Goal: Task Accomplishment & Management: Use online tool/utility

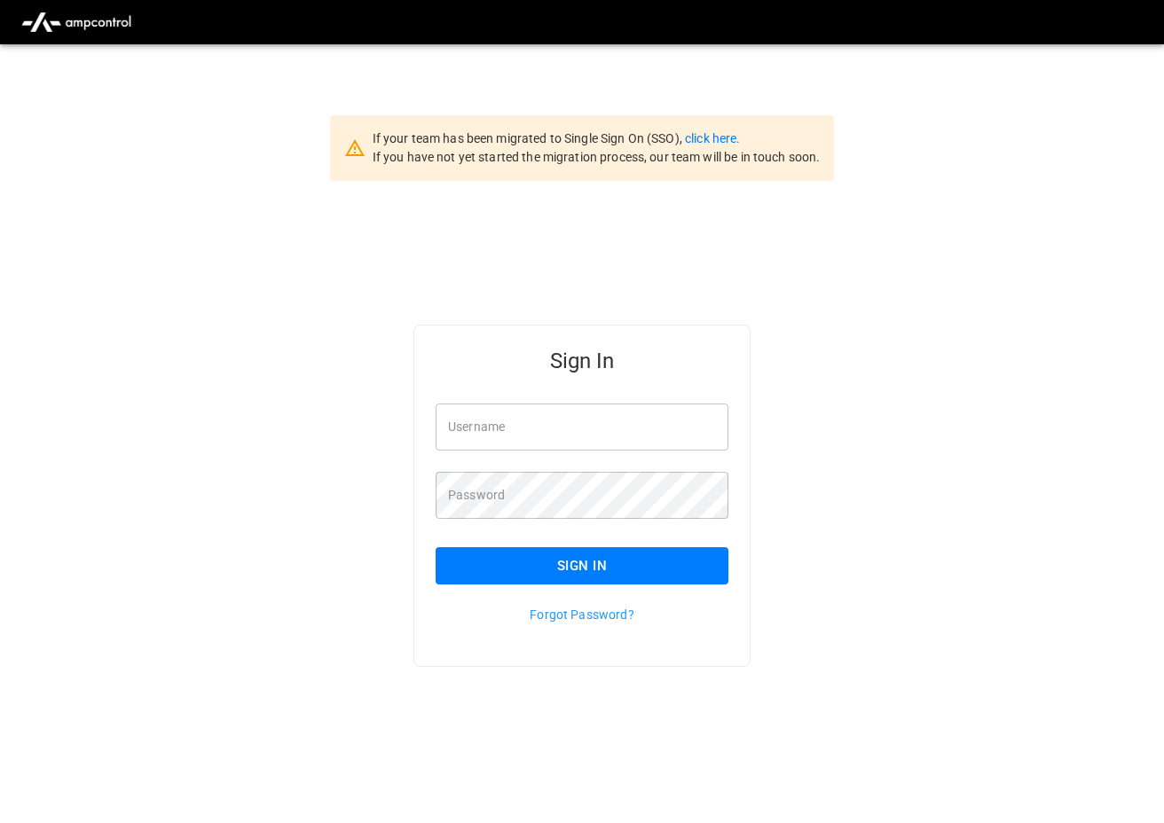
click at [551, 432] on input "Username" at bounding box center [582, 427] width 293 height 47
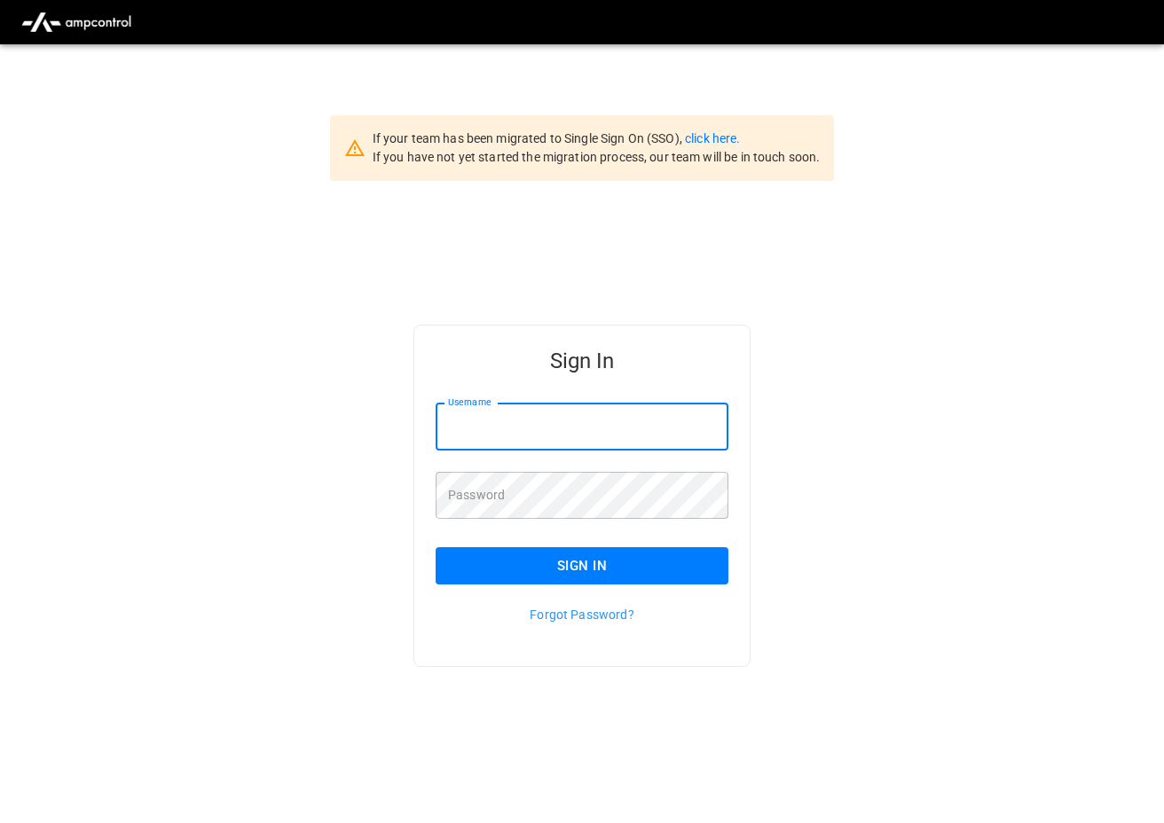
type input "**********"
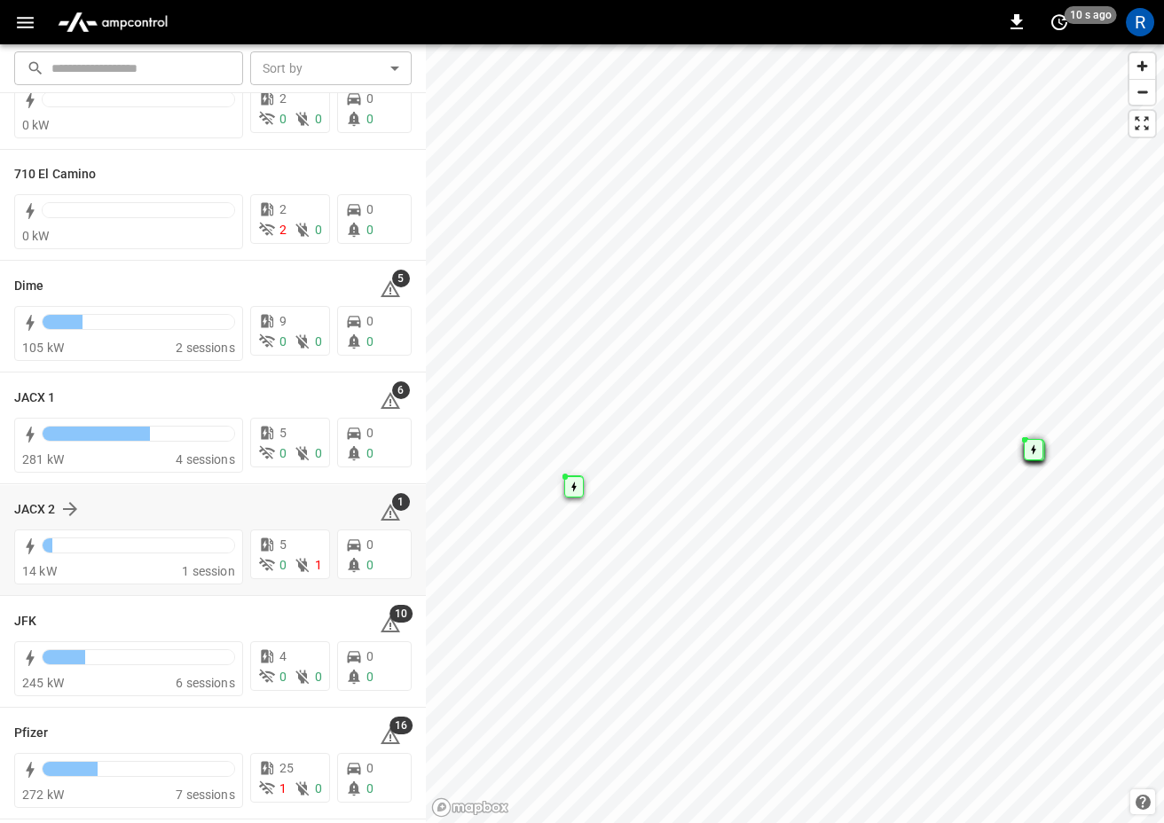
scroll to position [191, 0]
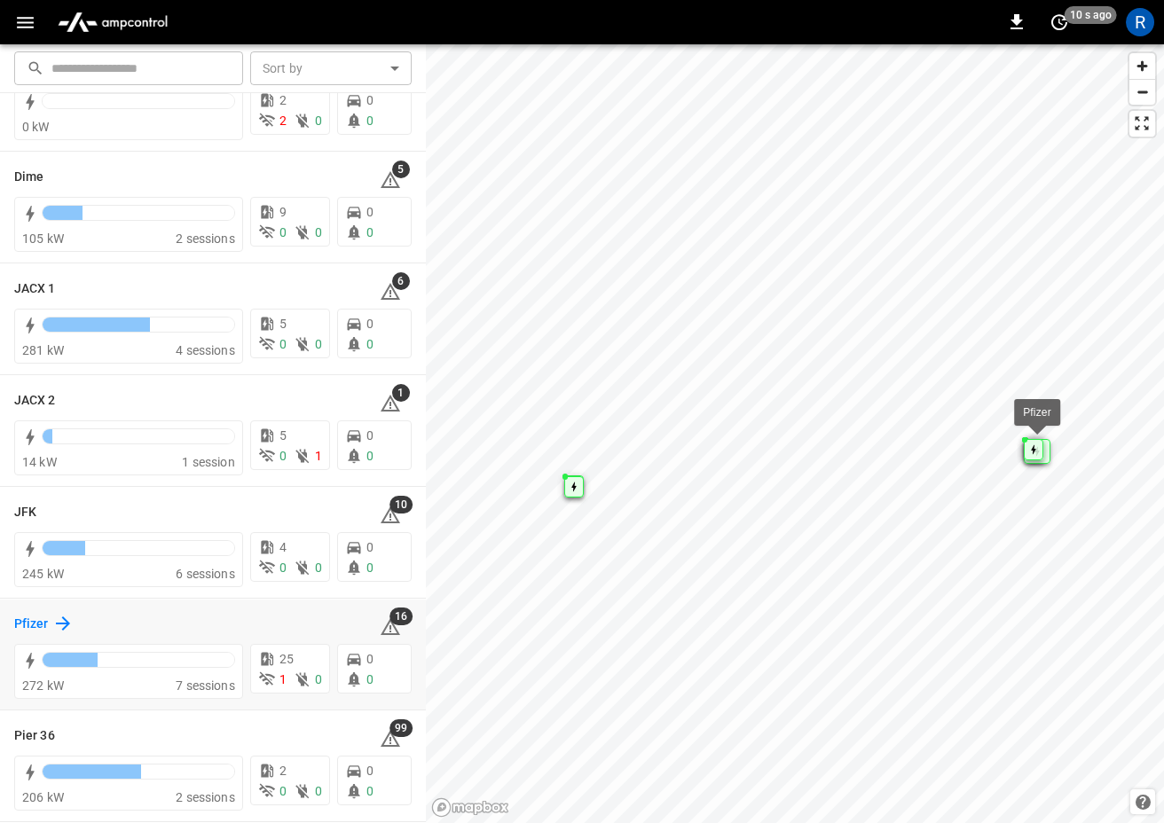
click at [56, 619] on icon at bounding box center [62, 623] width 21 height 21
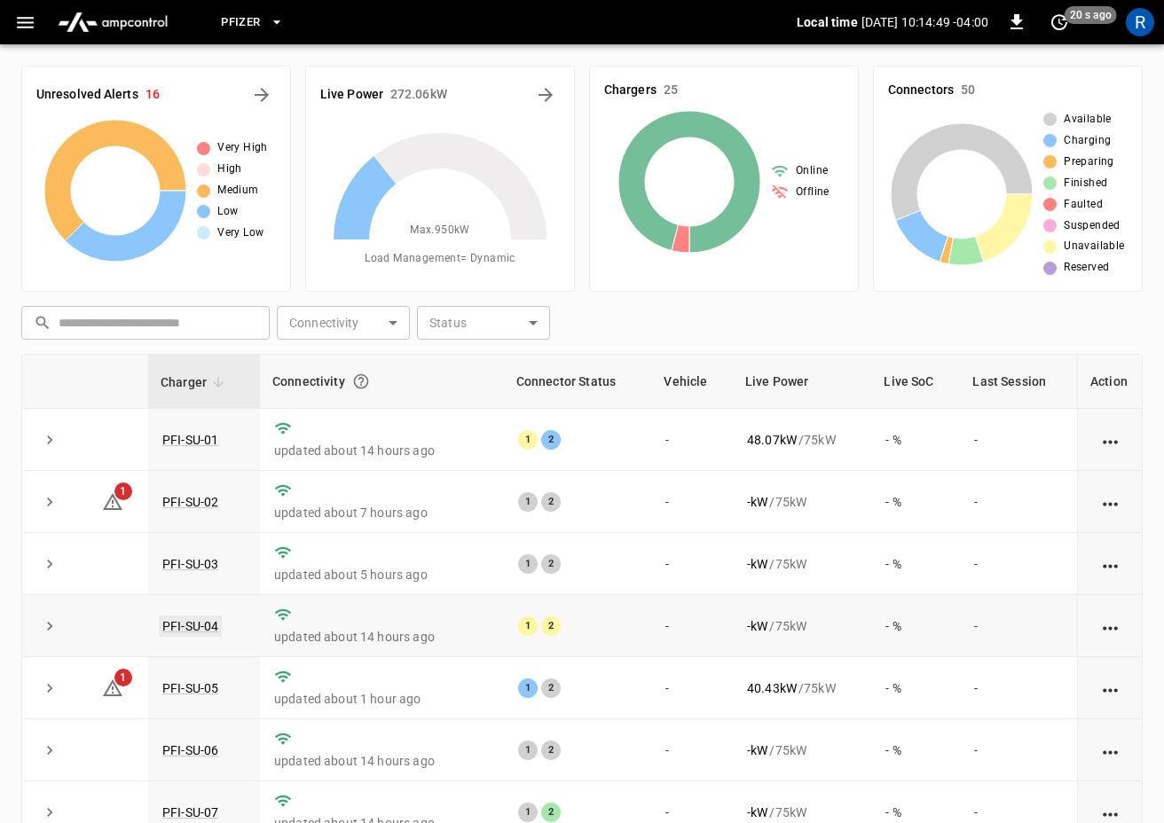
click at [210, 629] on link "PFI-SU-04" at bounding box center [190, 626] width 63 height 21
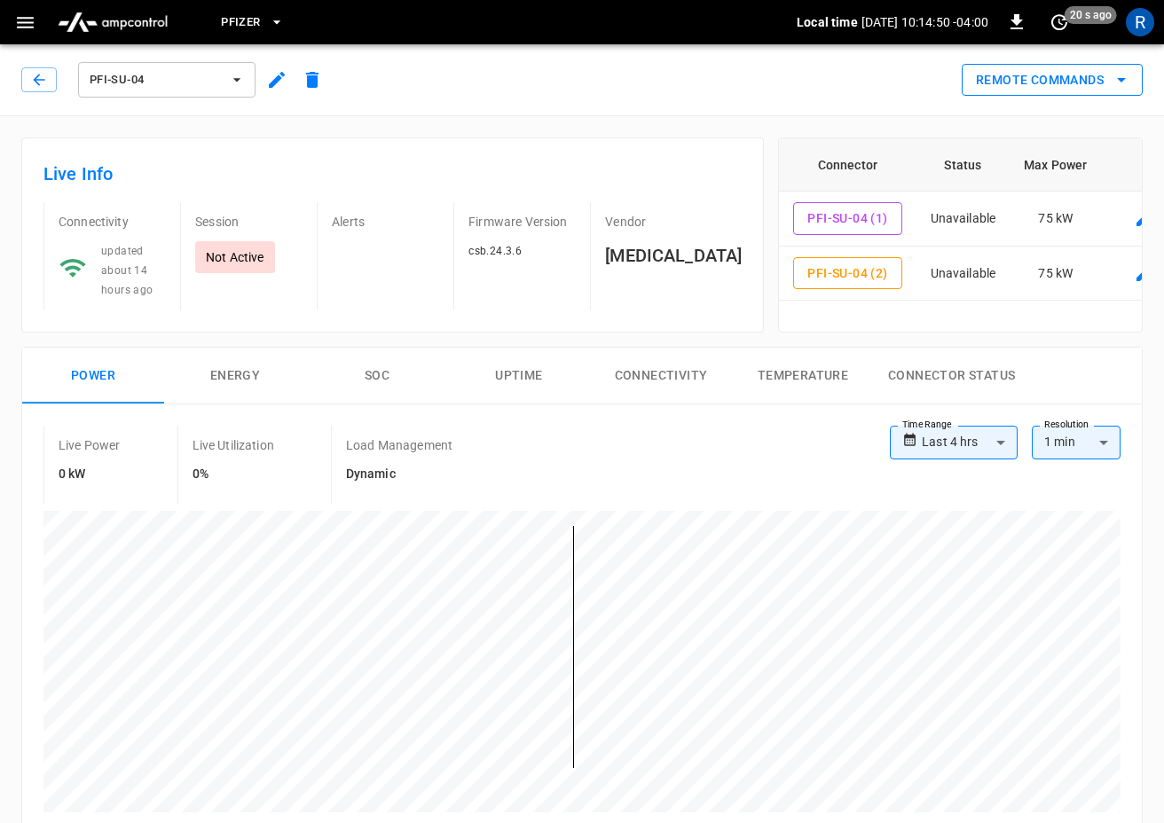
click at [1058, 74] on button "Remote Commands" at bounding box center [1052, 80] width 181 height 33
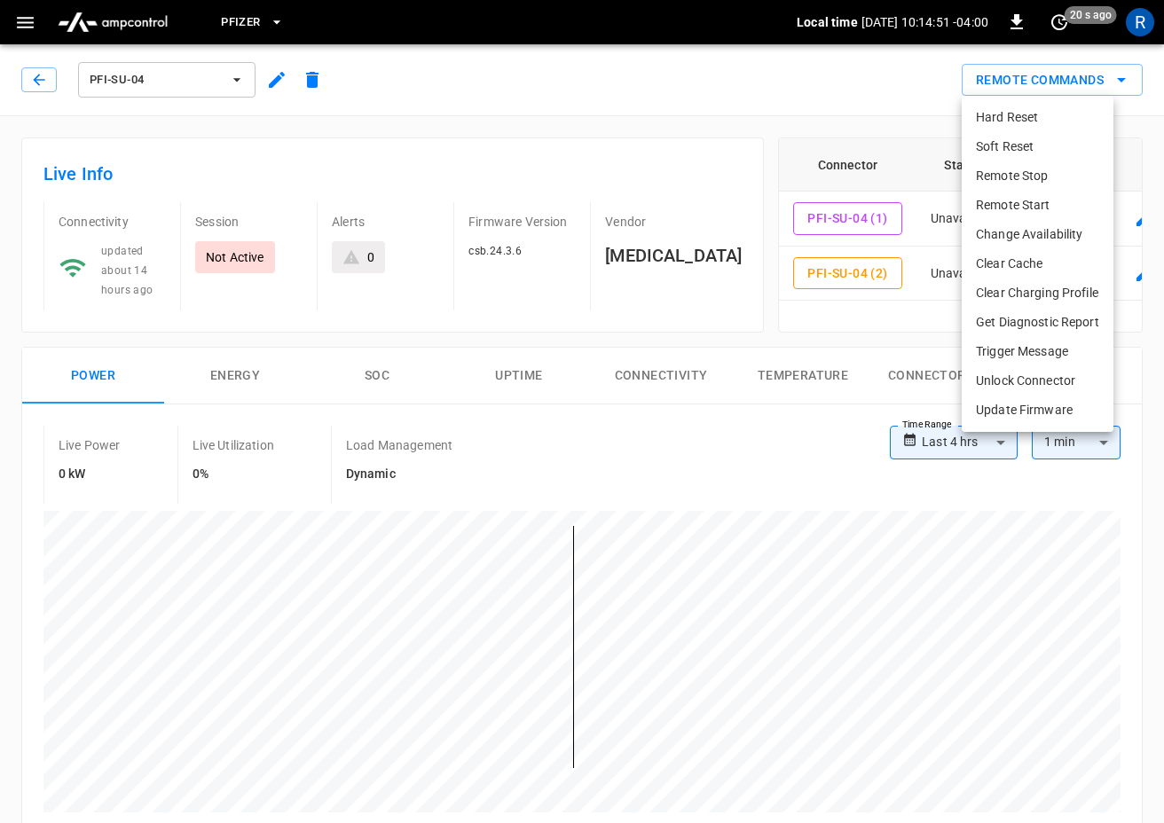
click at [1034, 235] on li "Change Availability" at bounding box center [1038, 234] width 152 height 29
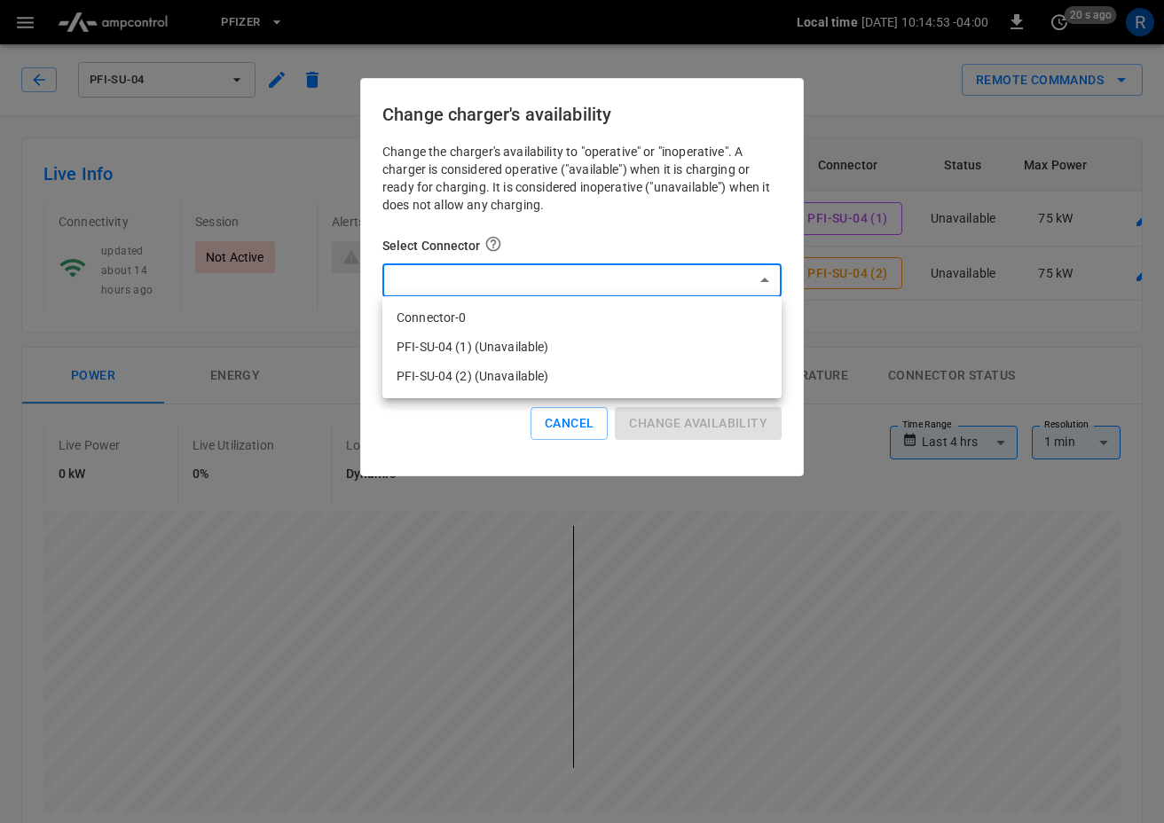
click at [571, 312] on li "Connector-0" at bounding box center [581, 317] width 399 height 29
type input "*"
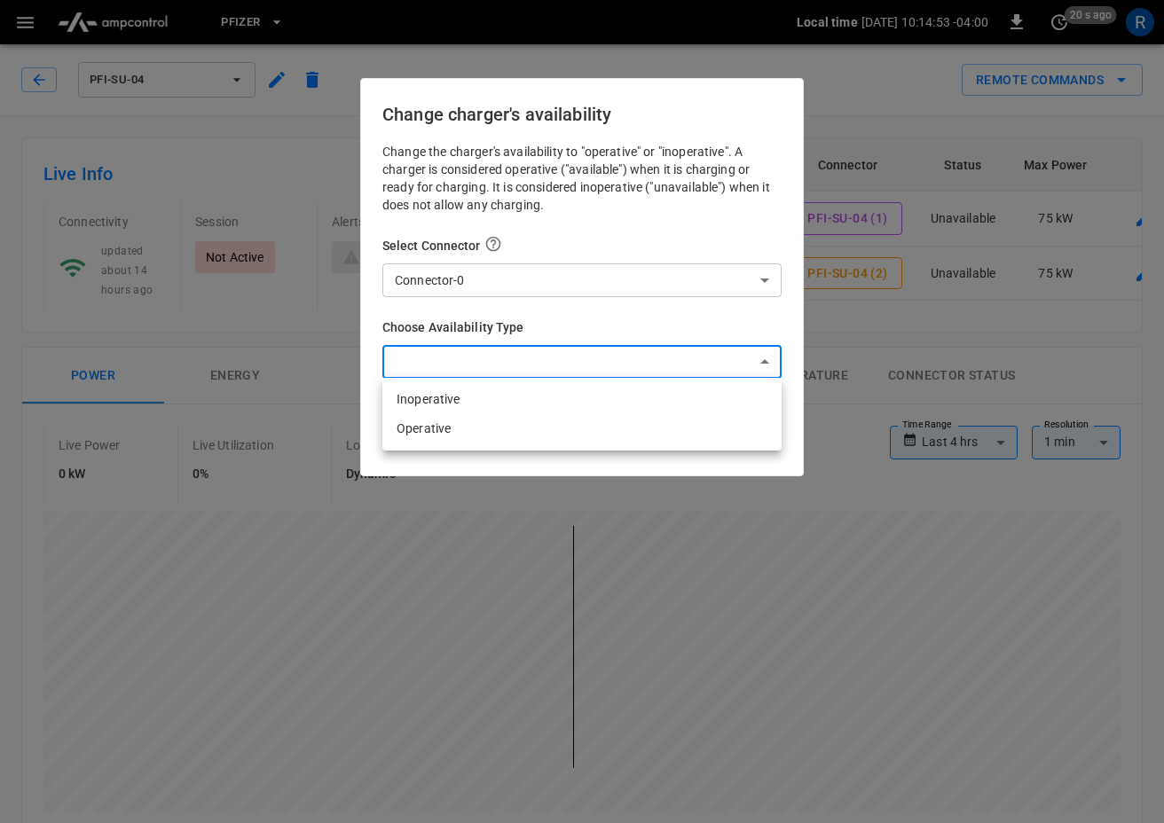
click at [507, 397] on li "Inoperative" at bounding box center [581, 399] width 399 height 29
type input "**********"
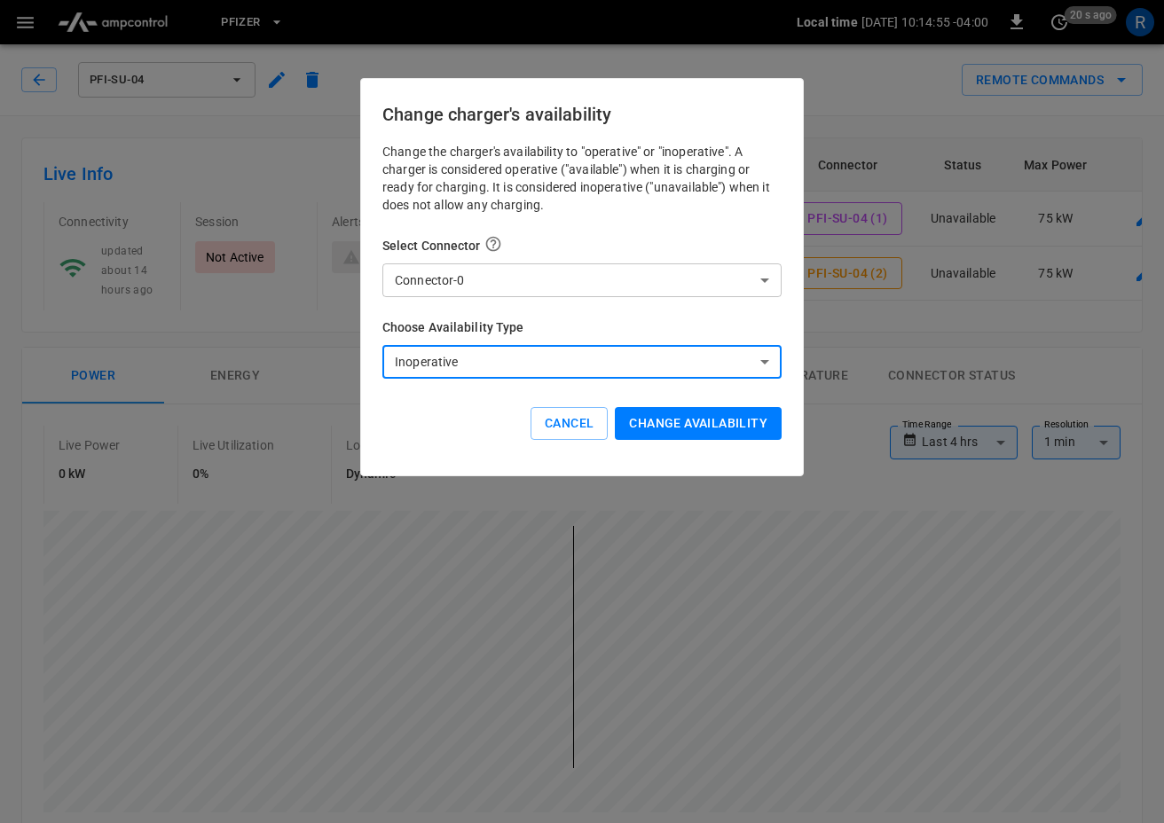
click at [724, 416] on button "Change availability" at bounding box center [698, 423] width 167 height 33
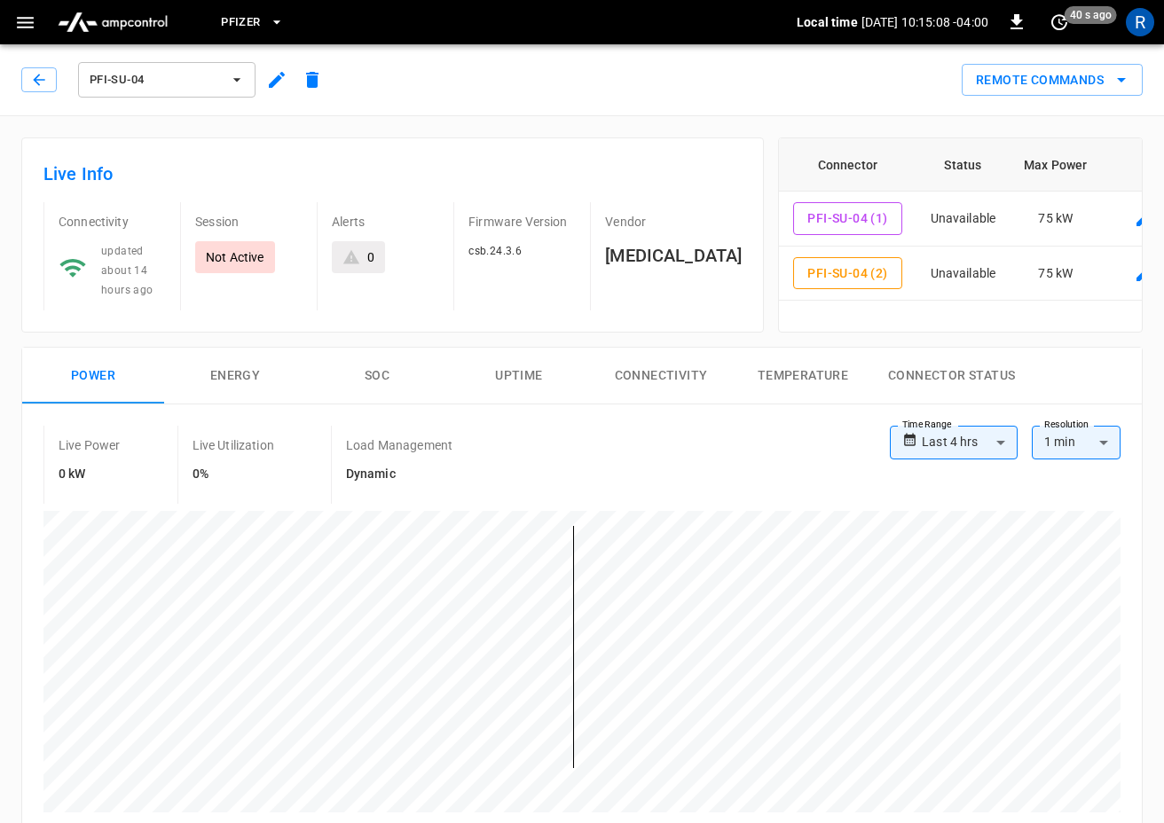
click at [112, 84] on span "PFI-SU-04" at bounding box center [155, 80] width 131 height 20
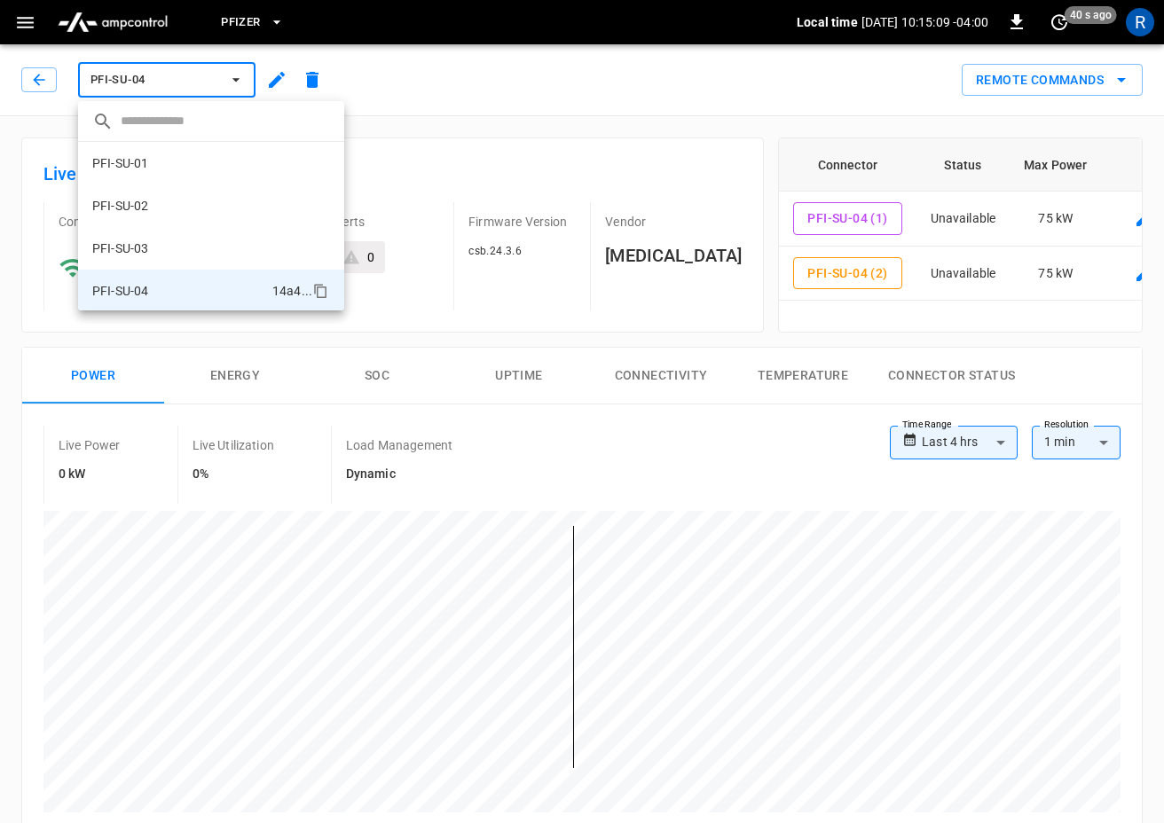
scroll to position [115, 0]
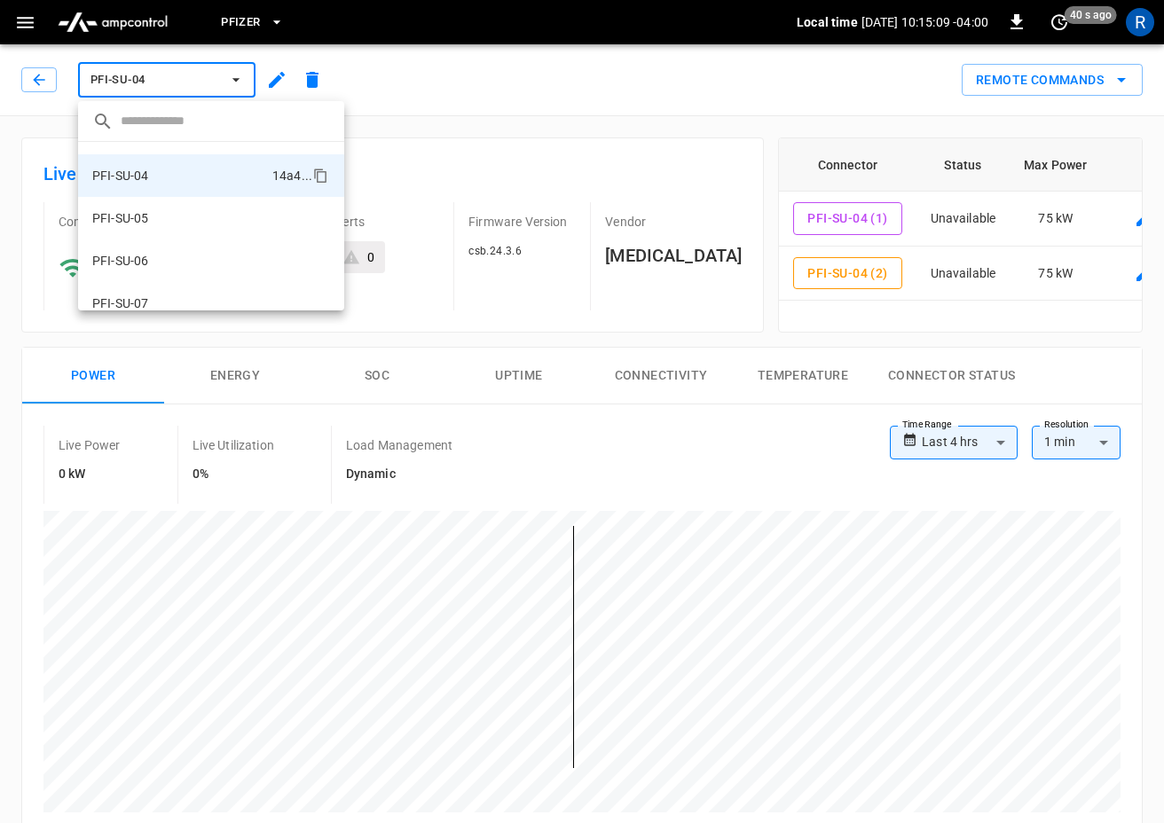
click at [46, 76] on div at bounding box center [582, 411] width 1164 height 823
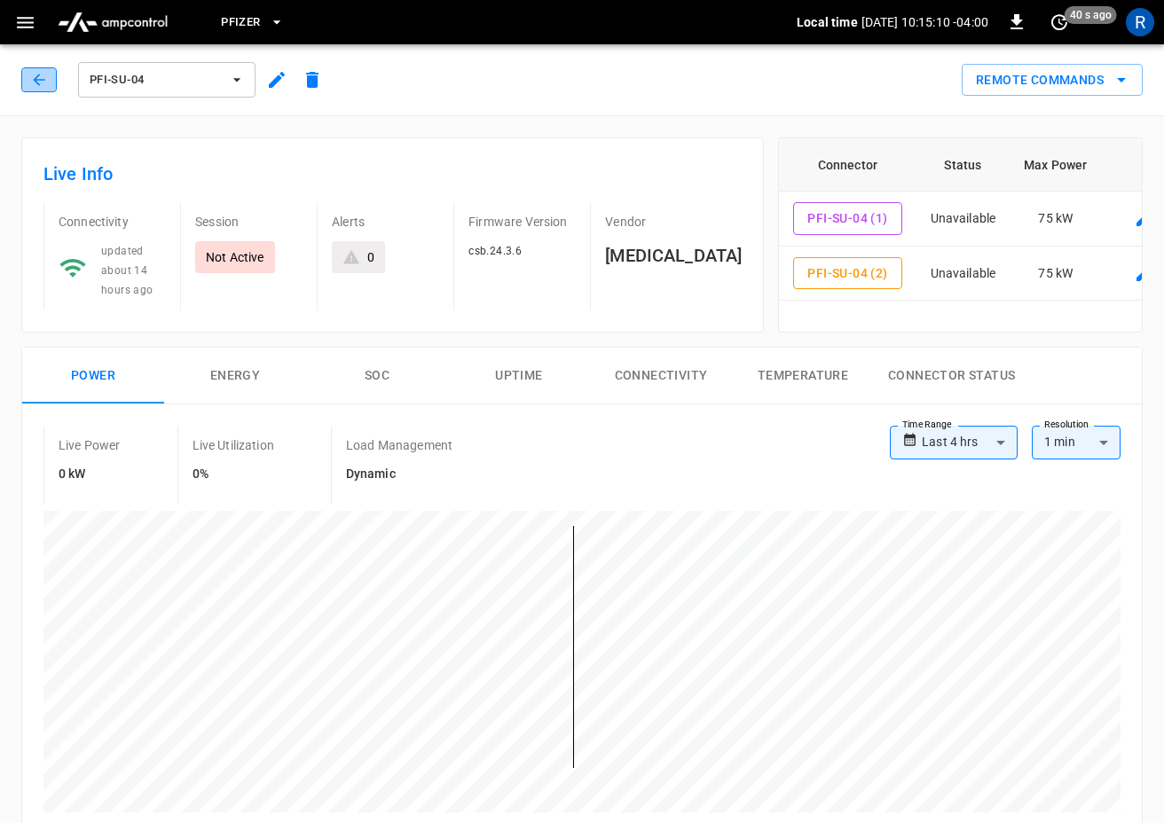
click at [43, 76] on icon "button" at bounding box center [39, 80] width 18 height 18
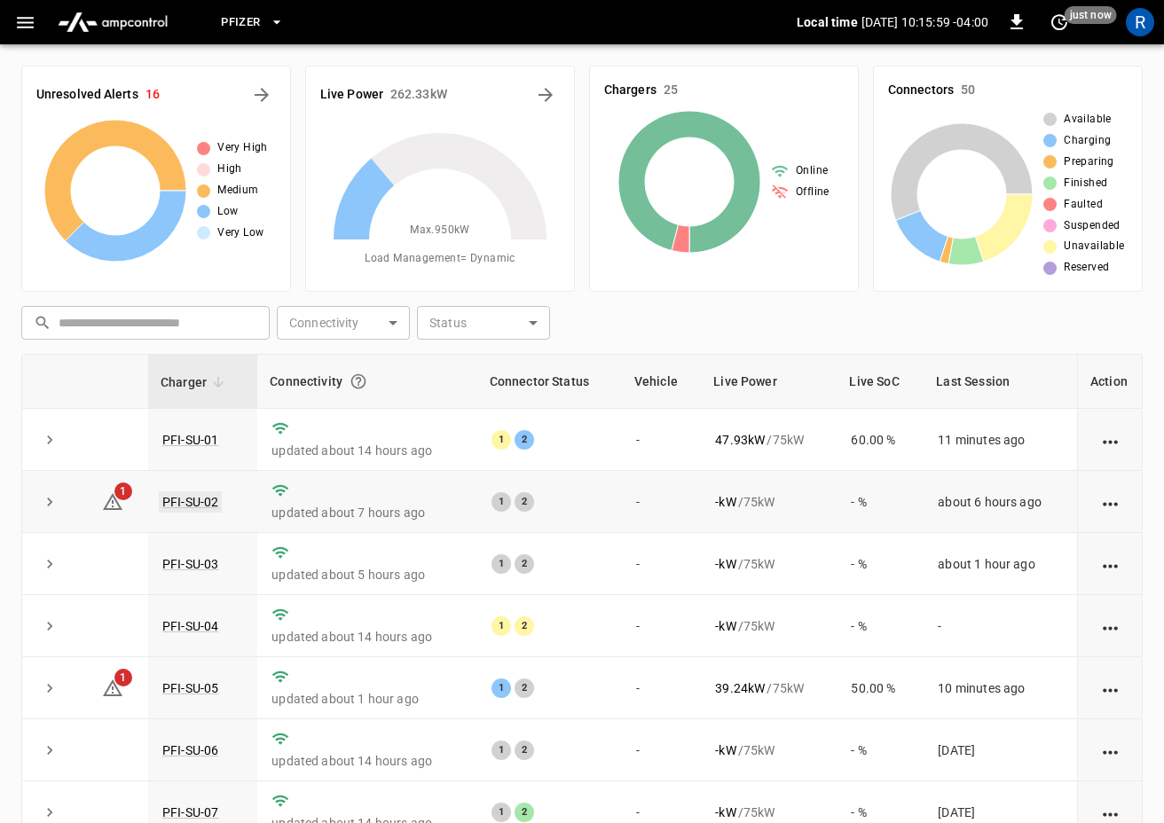
click at [180, 504] on link "PFI-SU-02" at bounding box center [190, 501] width 63 height 21
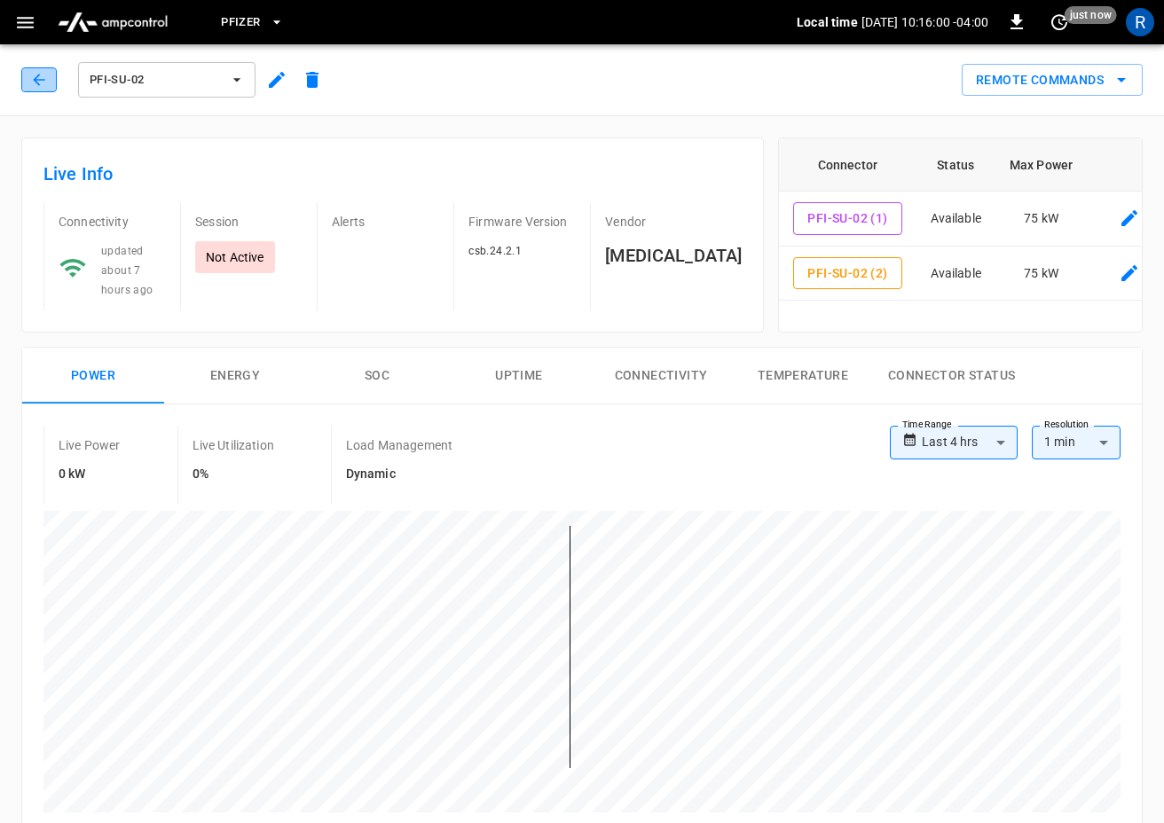
click at [39, 80] on icon "button" at bounding box center [39, 80] width 12 height 12
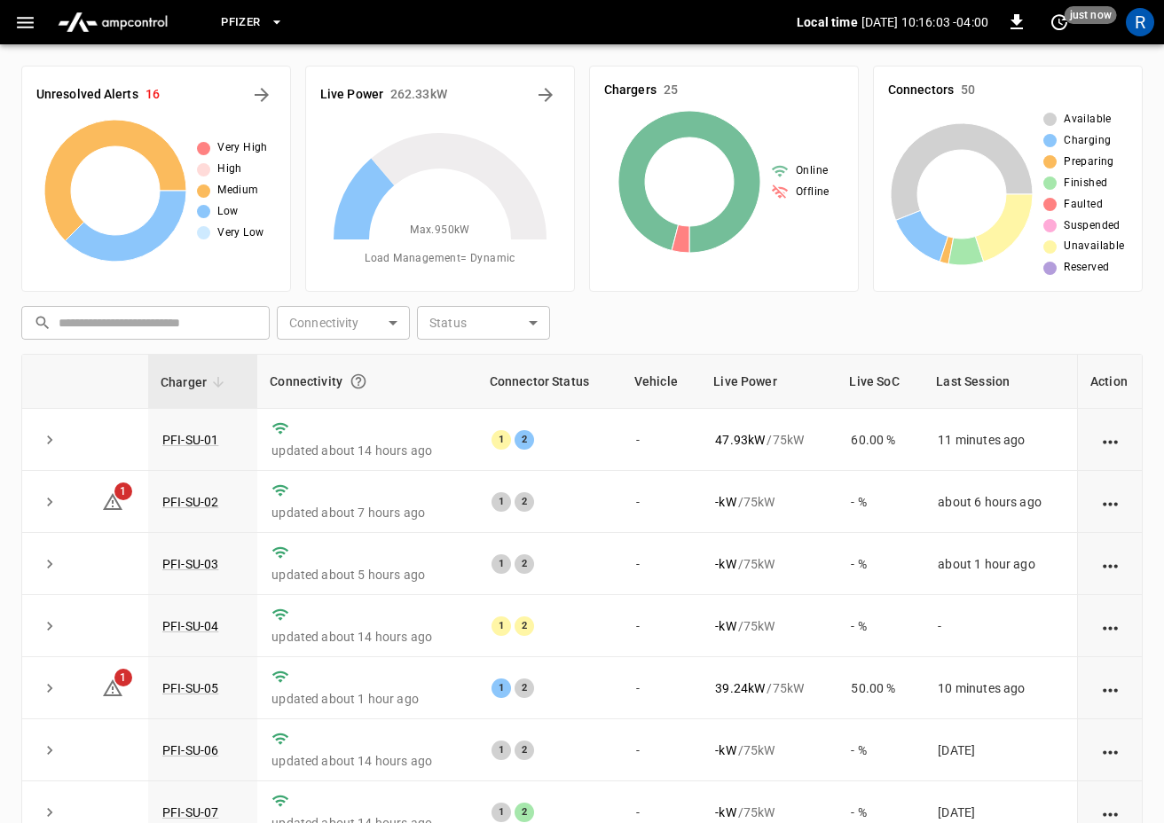
click at [260, 20] on span "Pfizer" at bounding box center [240, 22] width 39 height 20
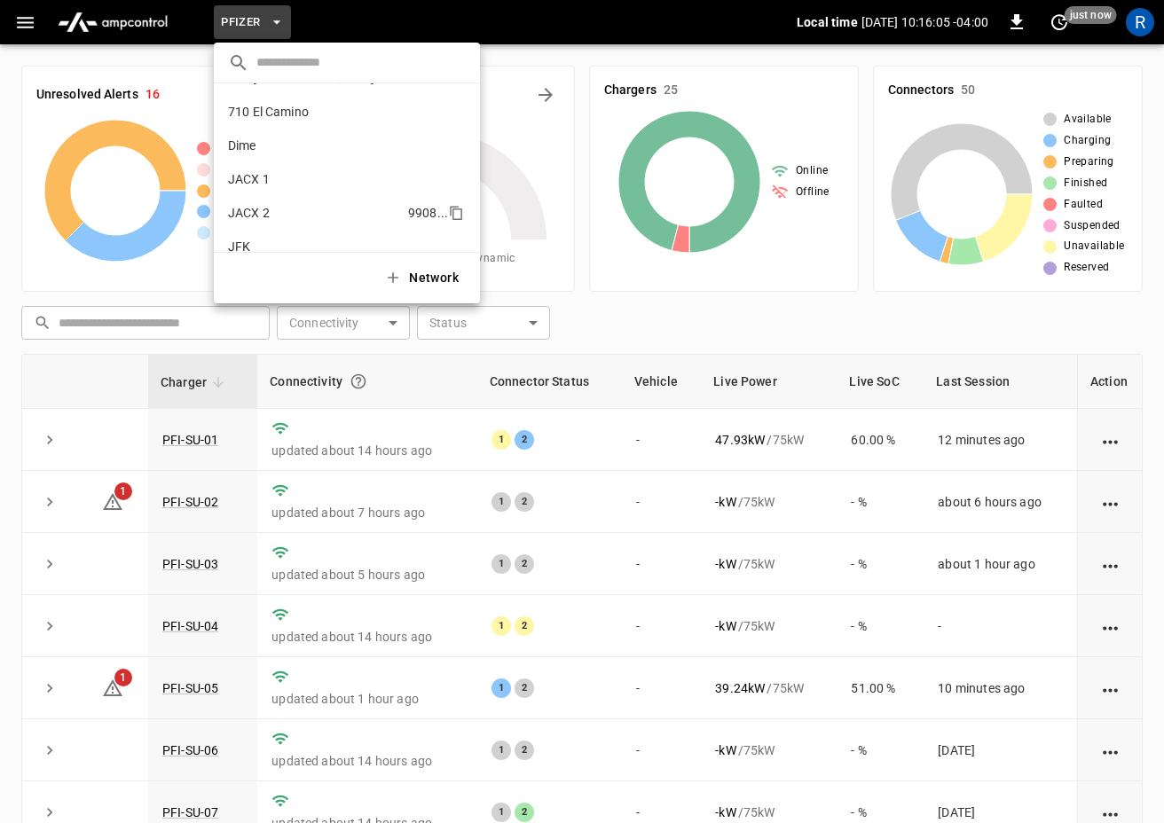
scroll to position [18, 0]
click at [279, 154] on p "Dime" at bounding box center [315, 157] width 175 height 18
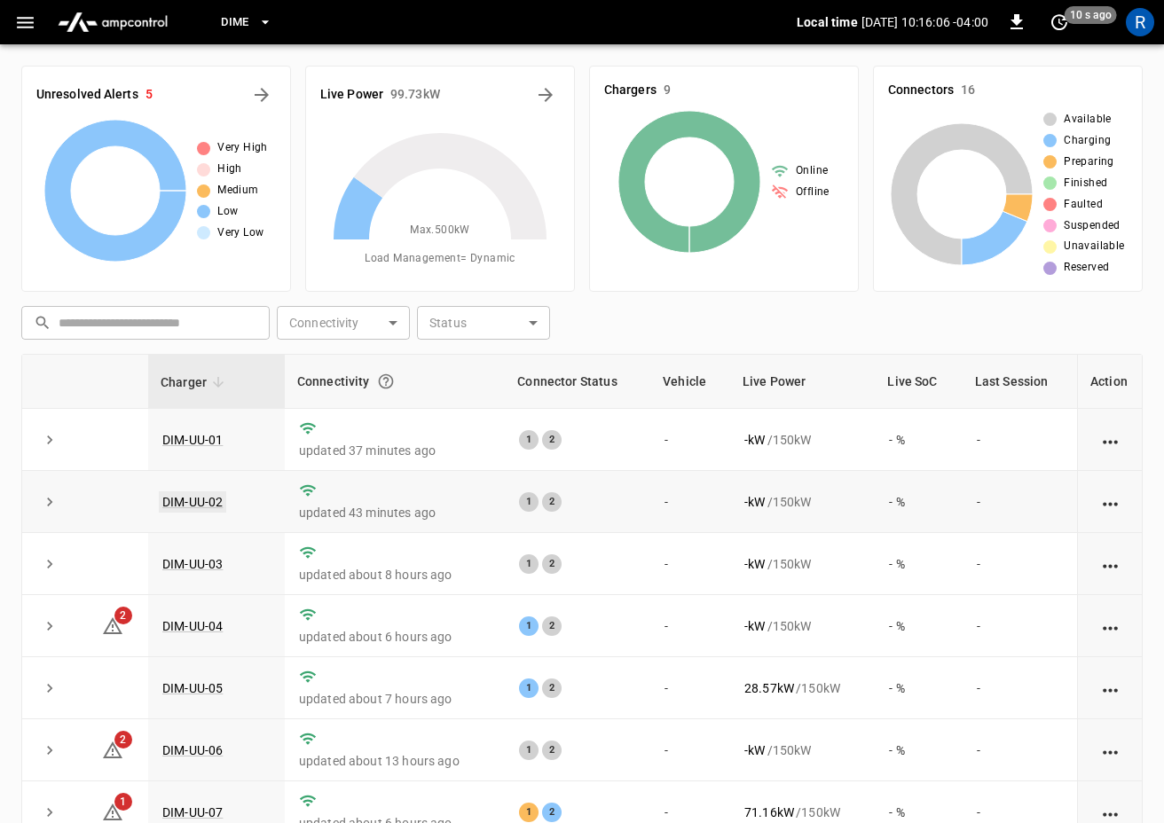
click at [202, 506] on link "DIM-UU-02" at bounding box center [192, 501] width 67 height 21
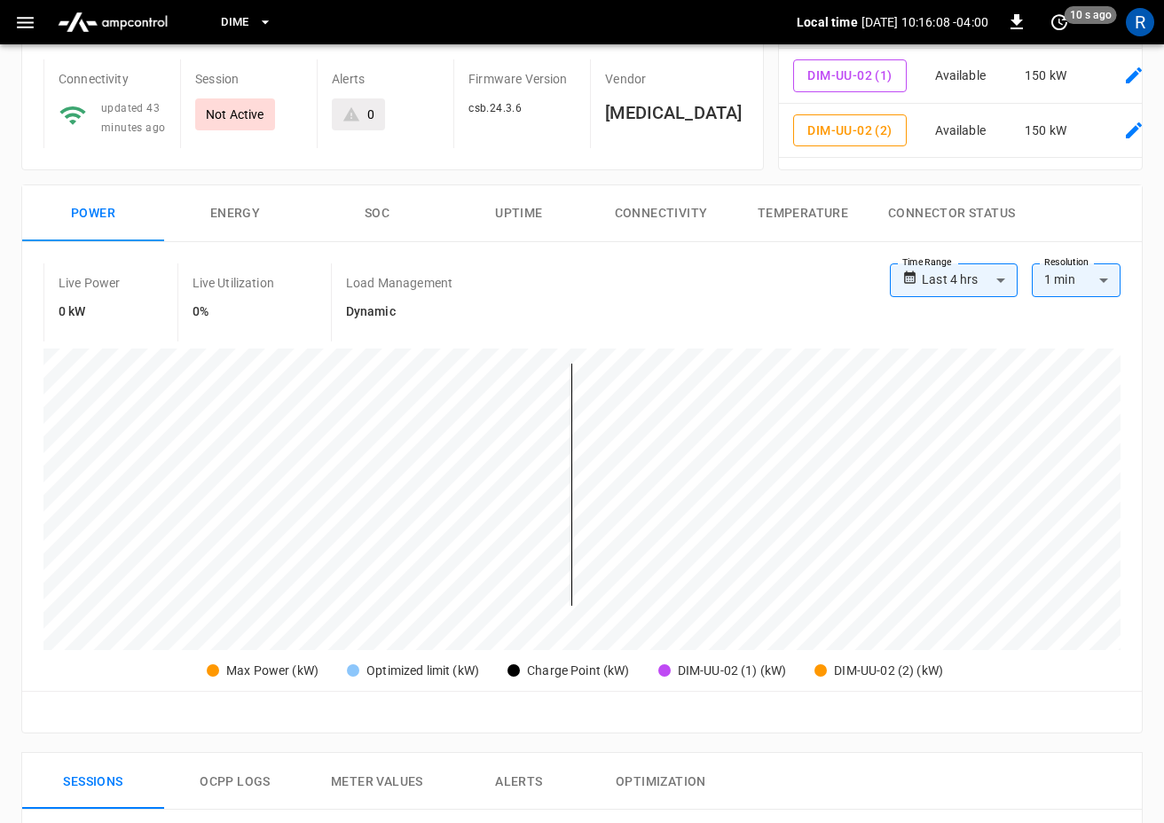
scroll to position [158, 0]
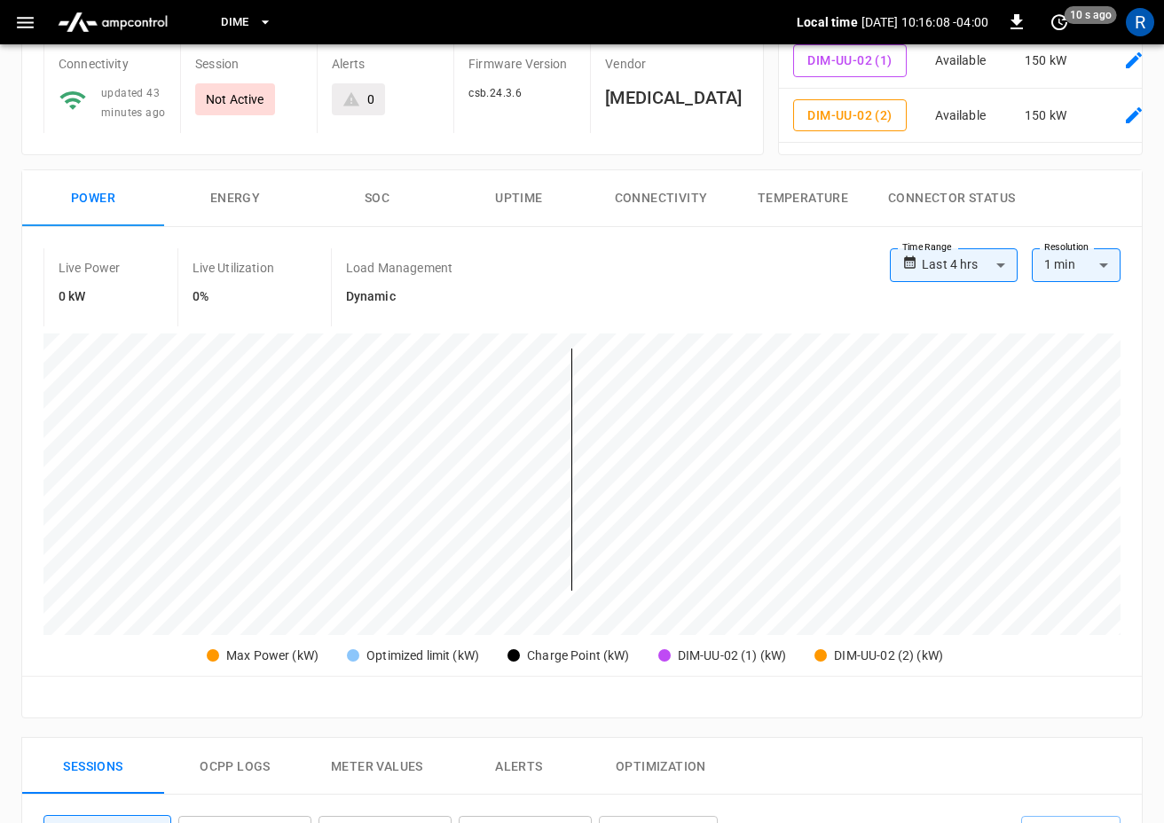
click at [943, 276] on body "**********" at bounding box center [582, 679] width 1164 height 1675
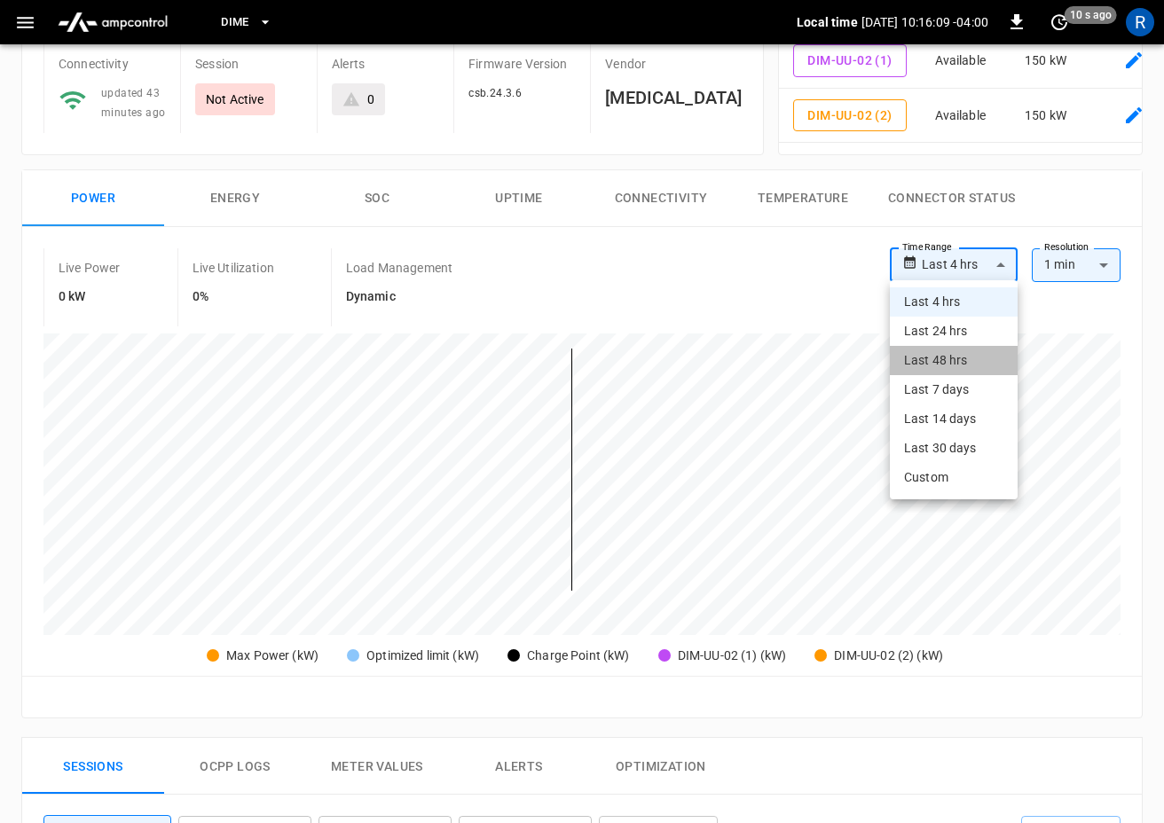
click at [940, 358] on li "Last 48 hrs" at bounding box center [954, 360] width 128 height 29
type input "**********"
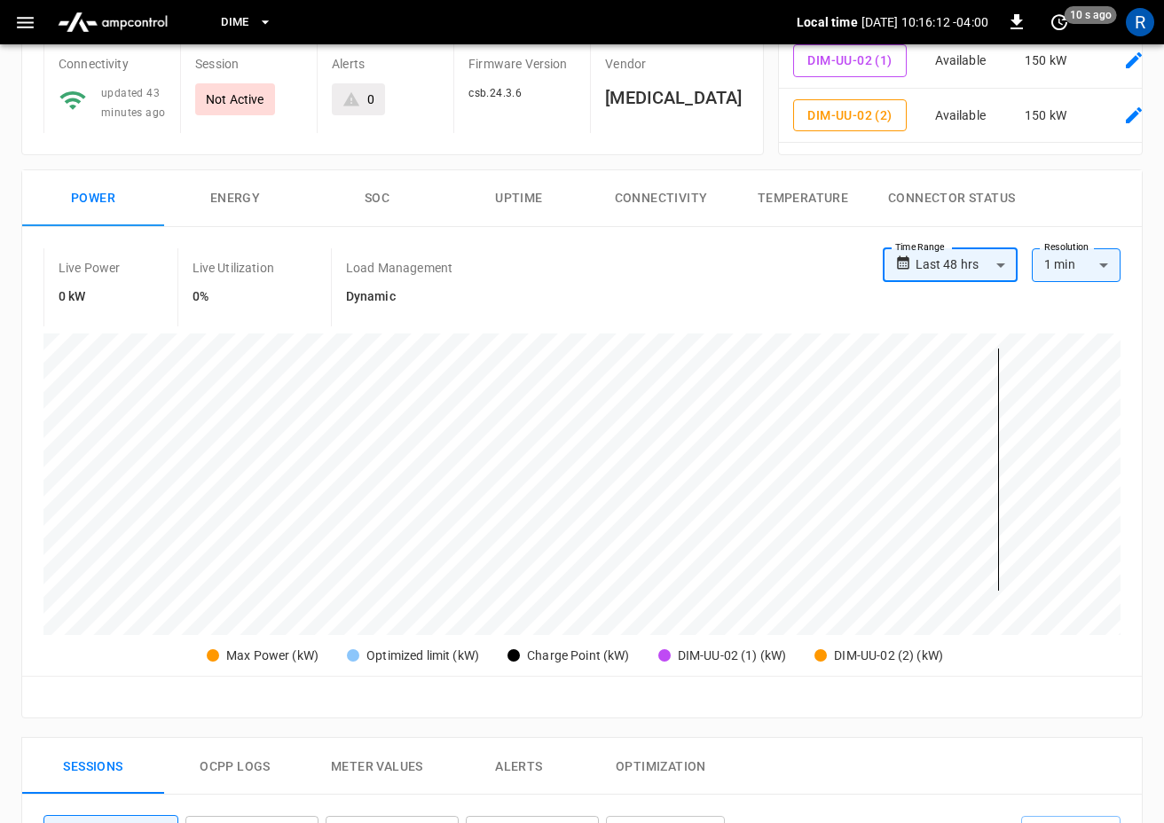
scroll to position [0, 0]
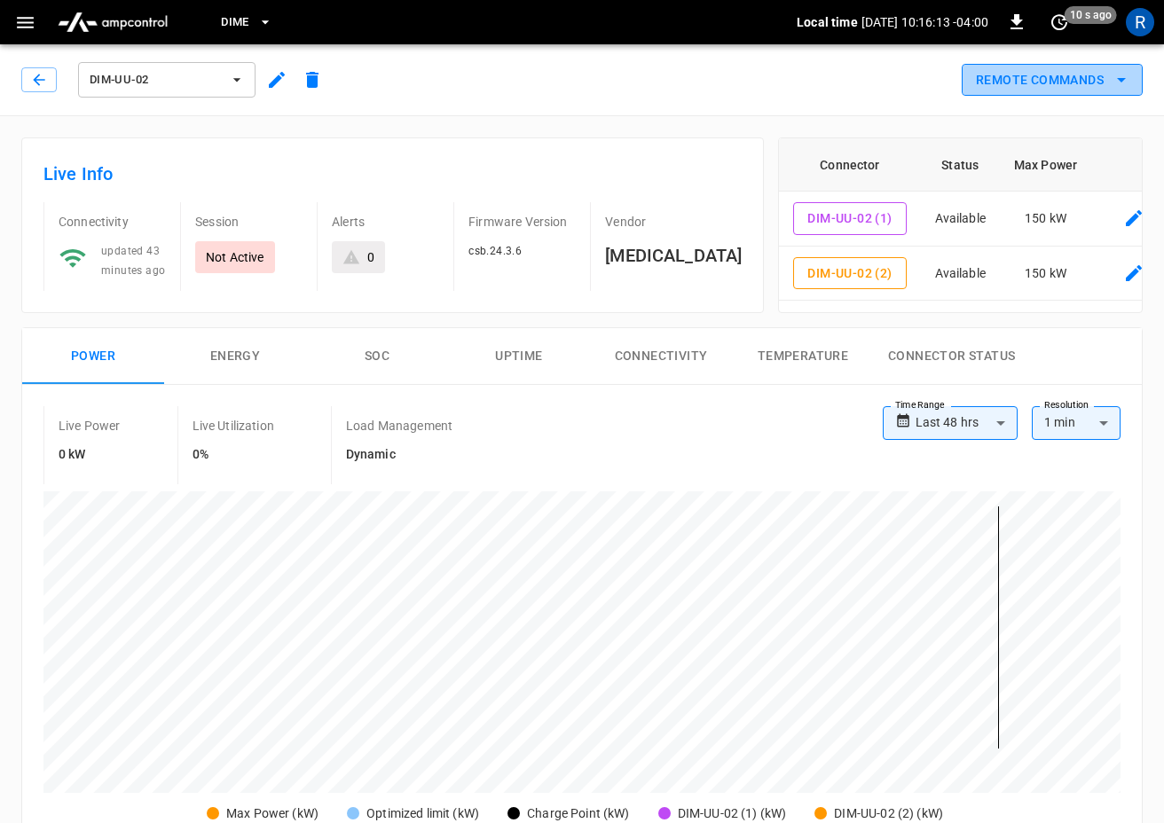
click at [1057, 77] on button "Remote Commands" at bounding box center [1052, 80] width 181 height 33
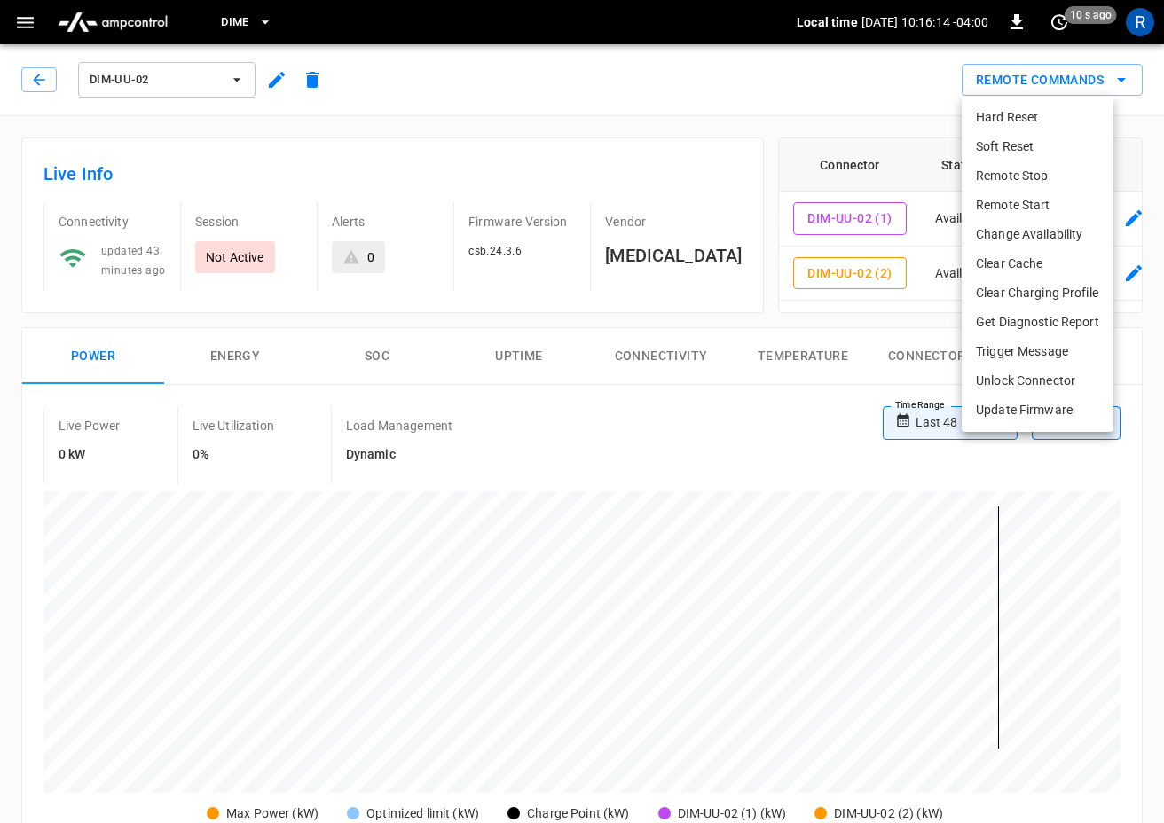
click at [1039, 233] on li "Change Availability" at bounding box center [1038, 234] width 152 height 29
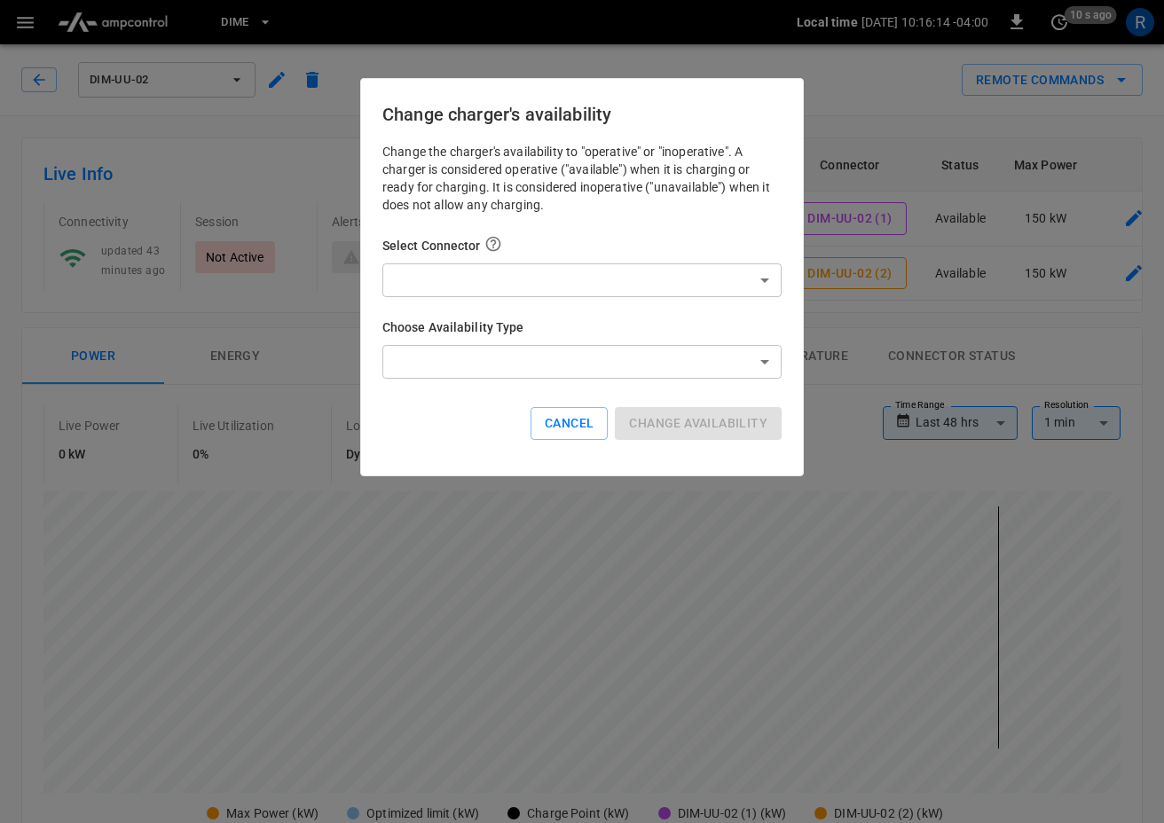
click at [688, 268] on body "**********" at bounding box center [582, 837] width 1164 height 1675
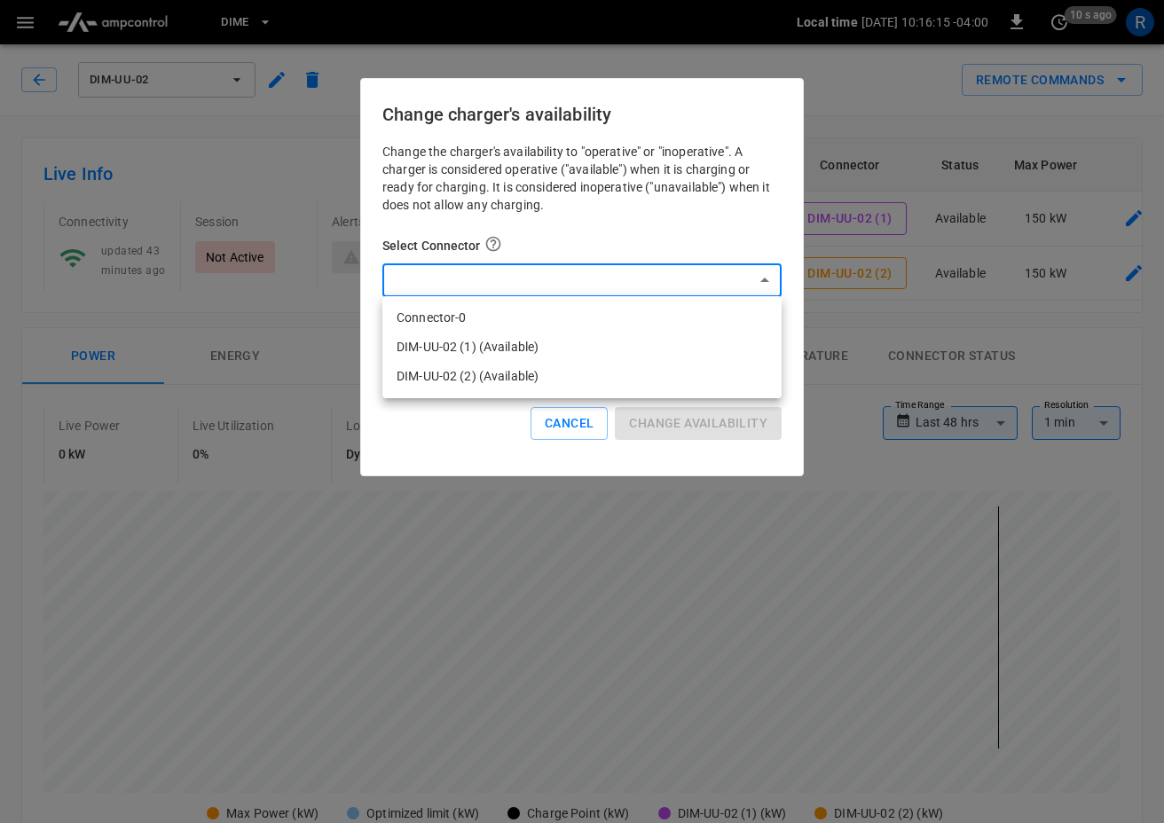
click at [629, 320] on li "Connector-0" at bounding box center [581, 317] width 399 height 29
type input "*"
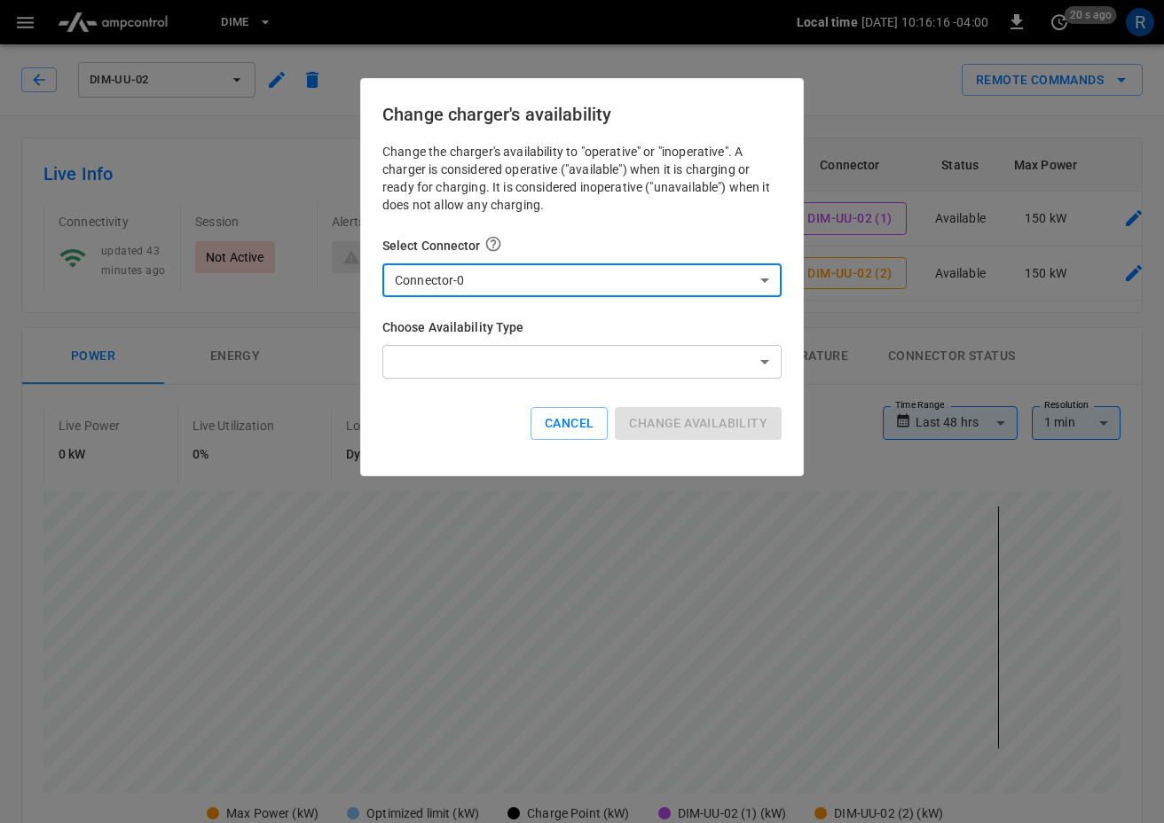
click at [618, 351] on body "**********" at bounding box center [582, 837] width 1164 height 1675
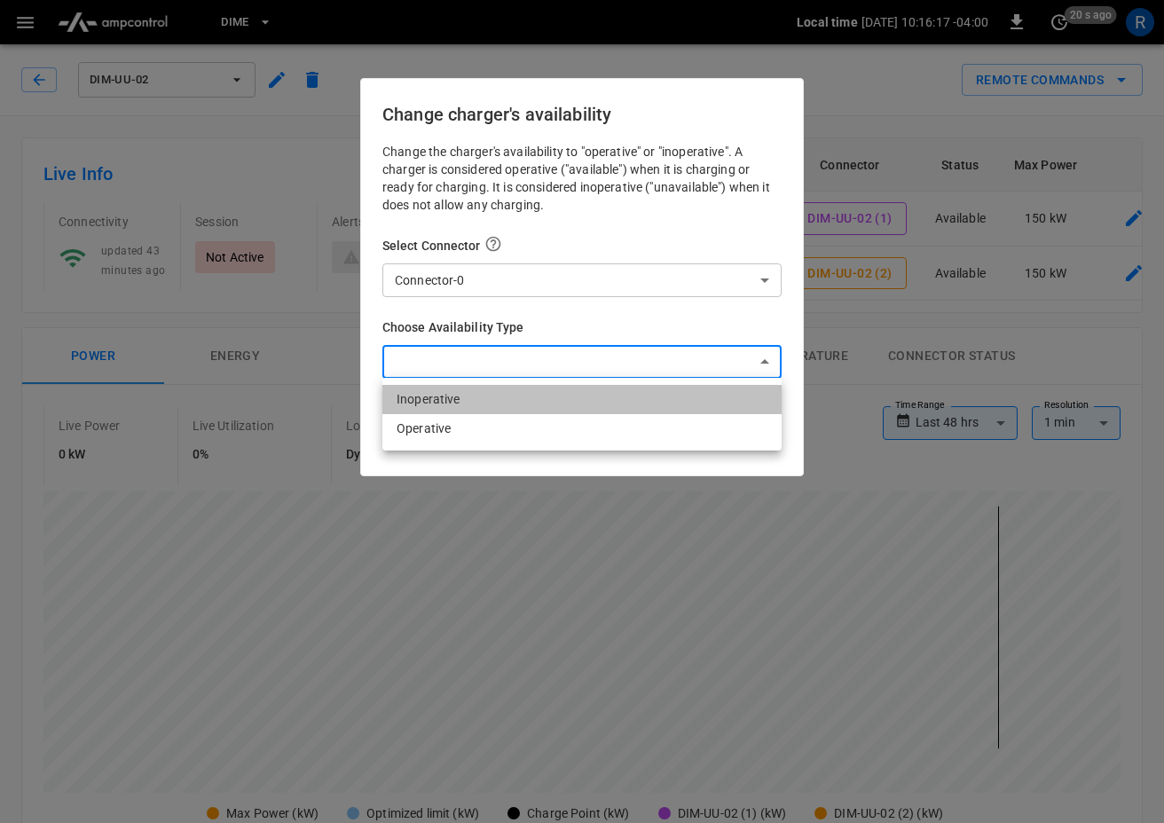
click at [554, 410] on li "Inoperative" at bounding box center [581, 399] width 399 height 29
type input "**********"
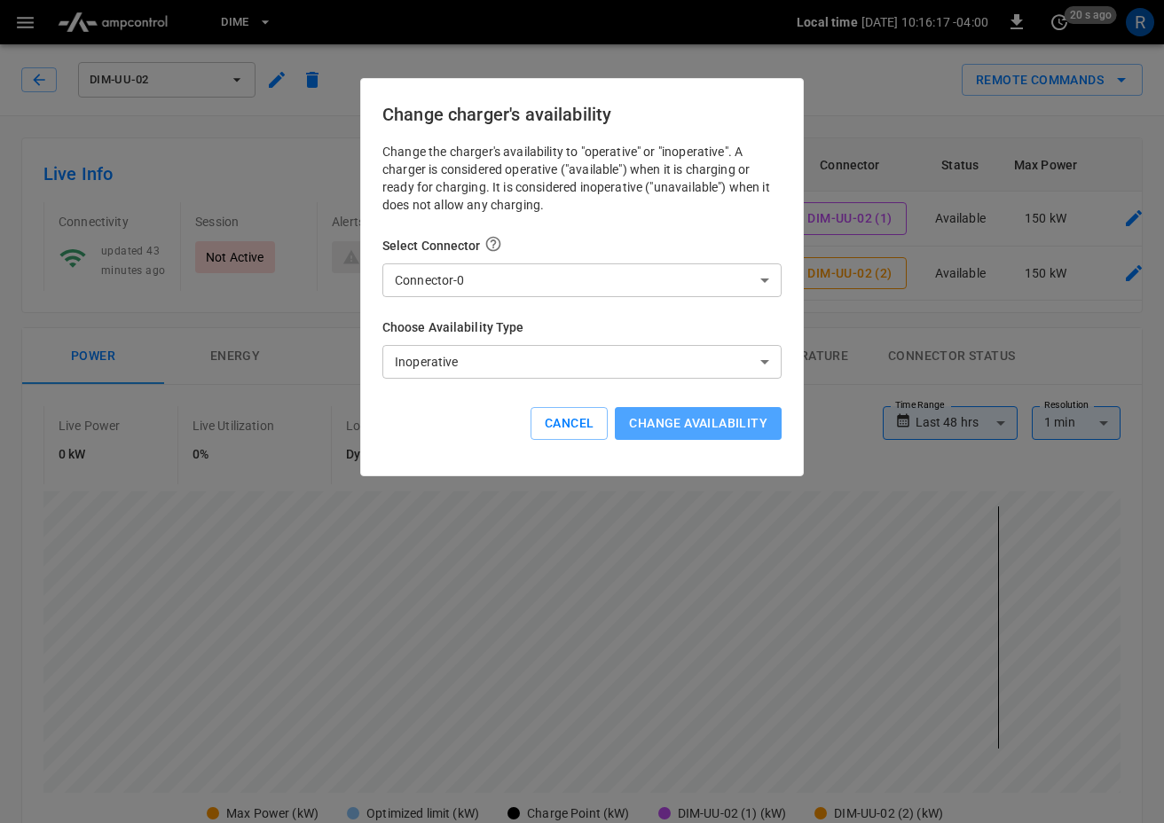
click at [715, 417] on button "Change availability" at bounding box center [698, 423] width 167 height 33
